Goal: Information Seeking & Learning: Learn about a topic

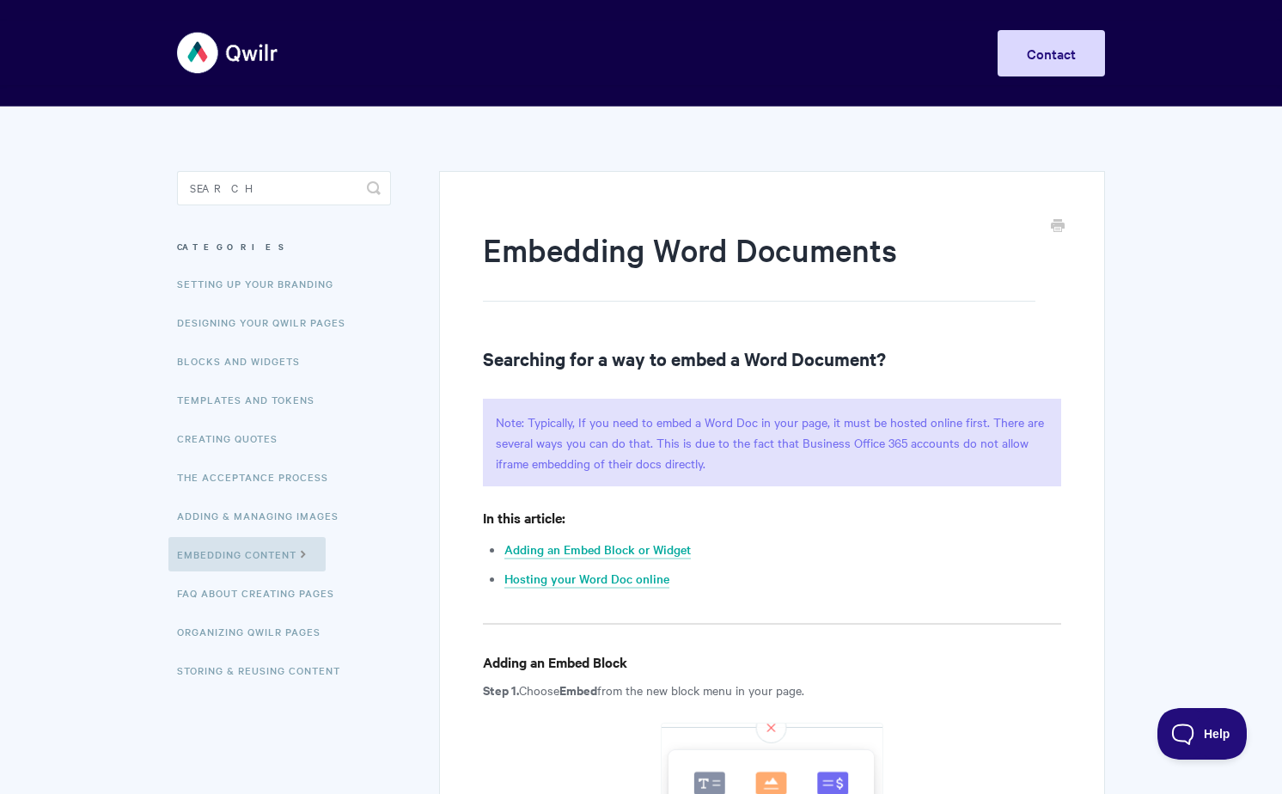
click at [233, 34] on img at bounding box center [228, 53] width 102 height 64
